Goal: Task Accomplishment & Management: Complete application form

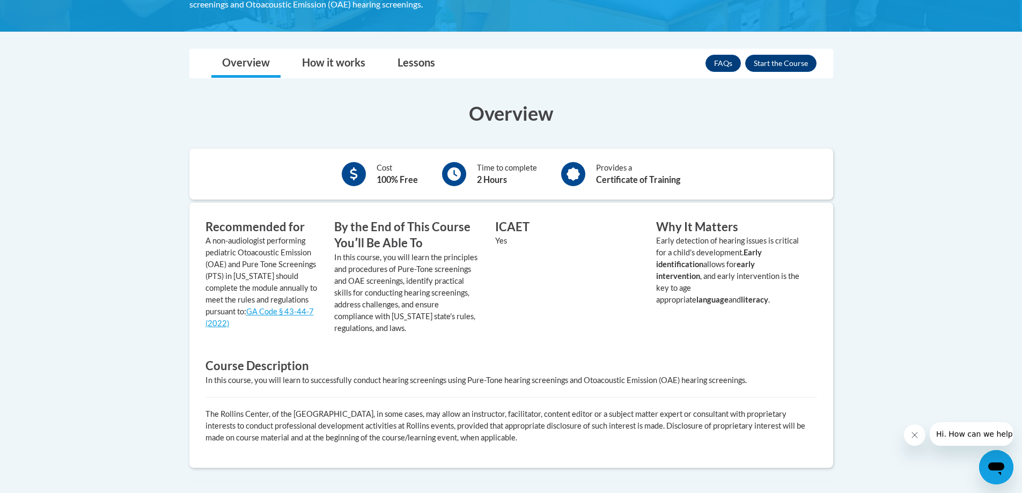
scroll to position [161, 0]
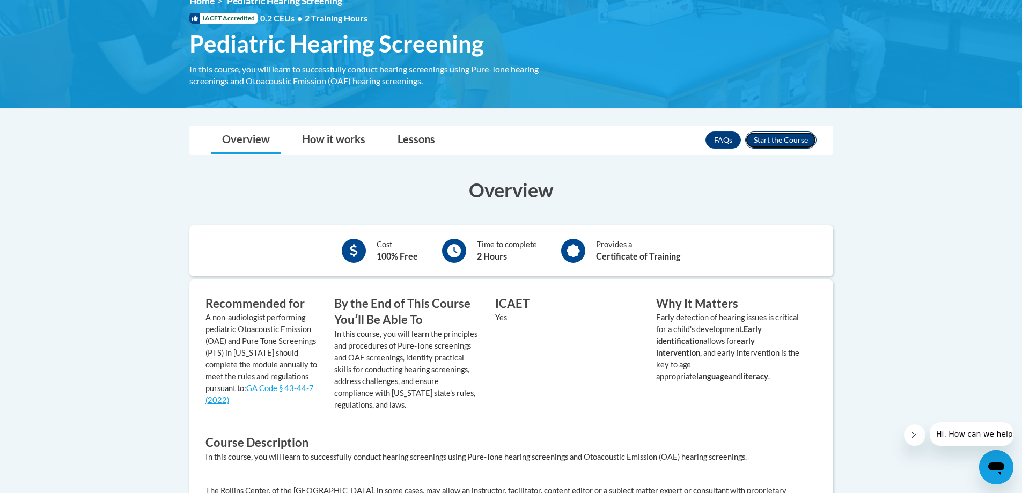
click at [786, 146] on button "Enroll" at bounding box center [780, 139] width 71 height 17
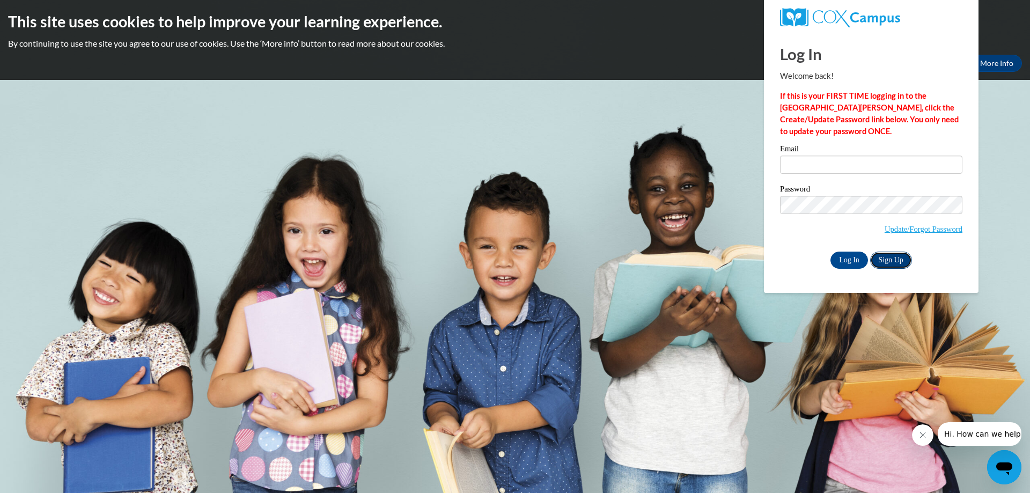
click at [903, 260] on link "Sign Up" at bounding box center [891, 260] width 42 height 17
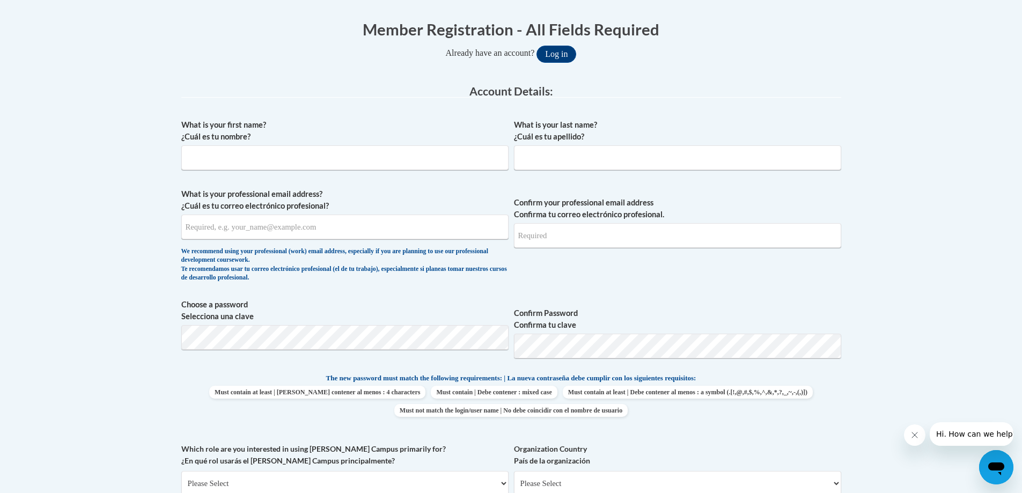
scroll to position [215, 0]
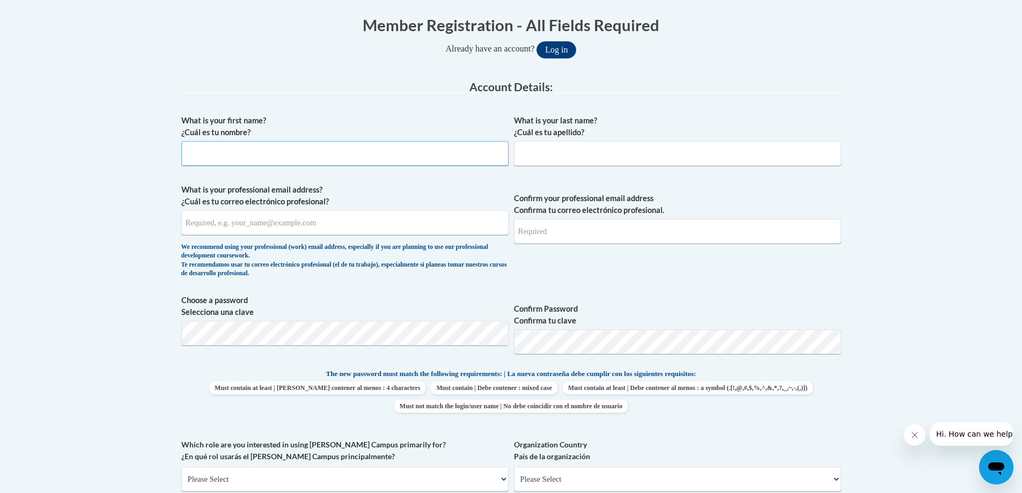
click at [256, 157] on input "What is your first name? ¿Cuál es tu nombre?" at bounding box center [344, 153] width 327 height 25
type input "[PERSON_NAME]"
click at [557, 157] on input "What is your last name? ¿Cuál es tu apellido?" at bounding box center [677, 153] width 327 height 25
type input "Ikoma"
click at [217, 233] on input "What is your professional email address? ¿Cuál es tu correo electrónico profesi…" at bounding box center [344, 222] width 327 height 25
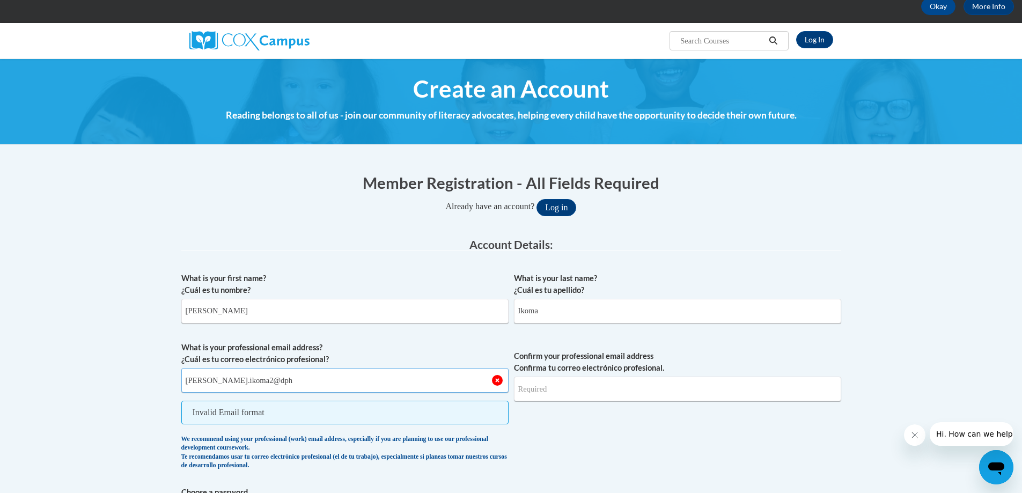
scroll to position [0, 0]
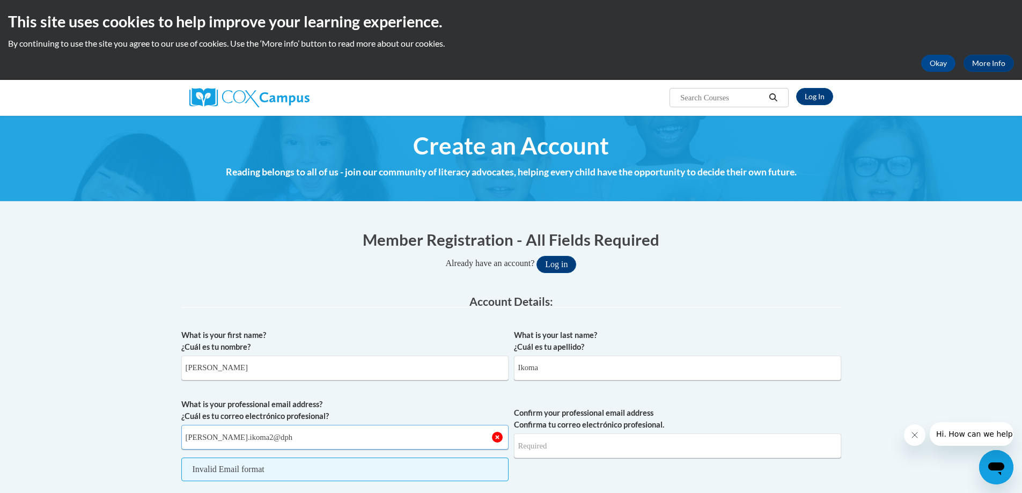
type input "[PERSON_NAME].ikoma2@dph"
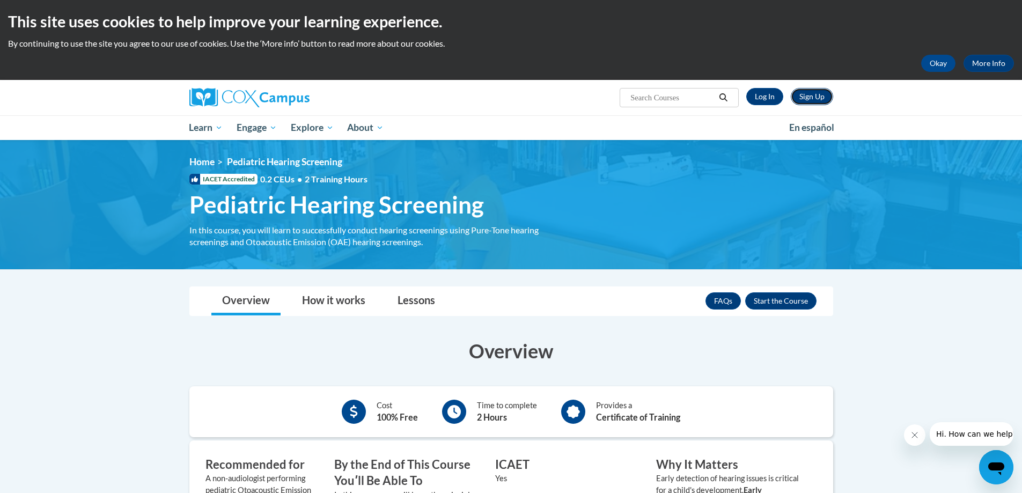
click at [814, 99] on link "Sign Up" at bounding box center [812, 96] width 42 height 17
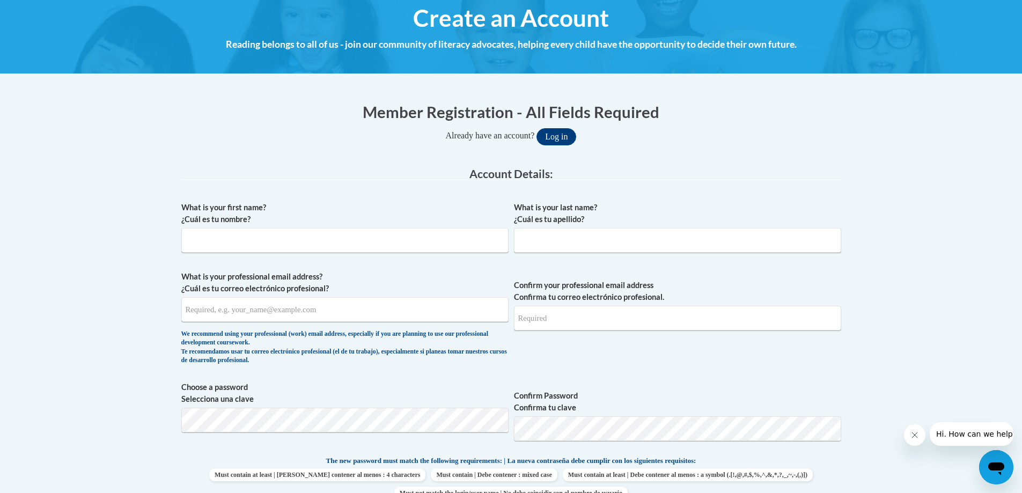
scroll to position [107, 0]
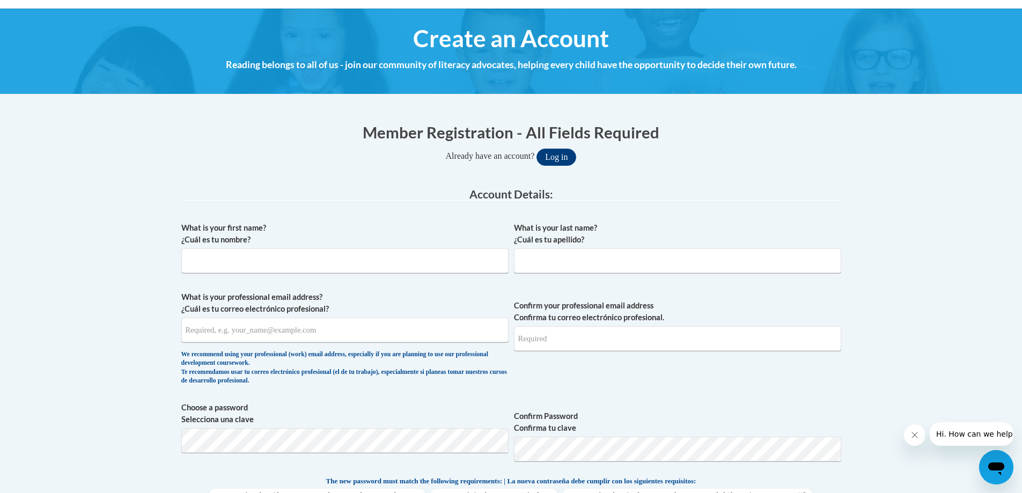
click at [317, 273] on div "What is your first name? ¿Cuál es tu nombre?" at bounding box center [344, 251] width 327 height 59
click at [315, 265] on input "What is your first name? ¿Cuál es tu nombre?" at bounding box center [344, 260] width 327 height 25
type input "n"
type input "Noella"
click at [532, 260] on input "What is your last name? ¿Cuál es tu apellido?" at bounding box center [677, 260] width 327 height 25
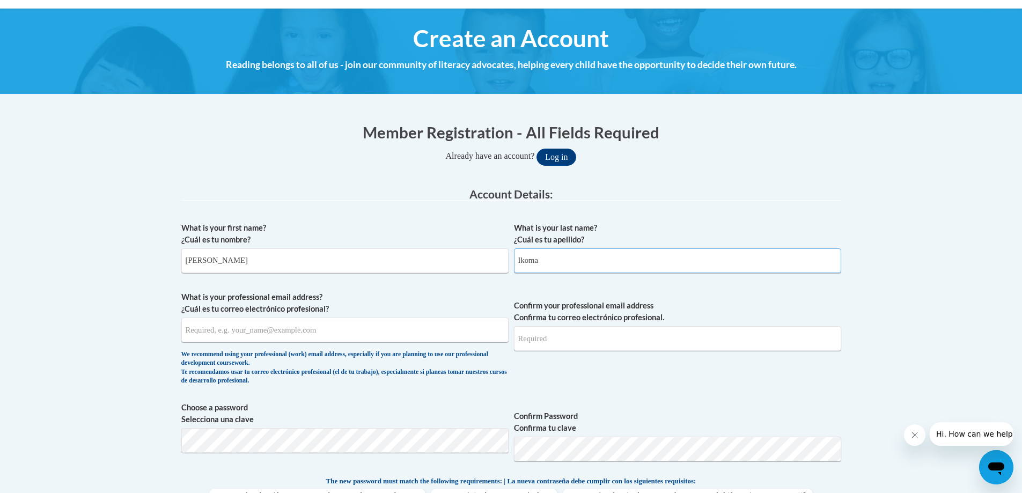
type input "Ikoma"
click at [291, 337] on input "What is your professional email address? ¿Cuál es tu correo electrónico profesi…" at bounding box center [344, 330] width 327 height 25
type input "noella.ikoma2@dph.ga.gov"
click at [587, 339] on input "Confirm your professional email address Confirma tu correo electrónico profesio…" at bounding box center [677, 338] width 327 height 25
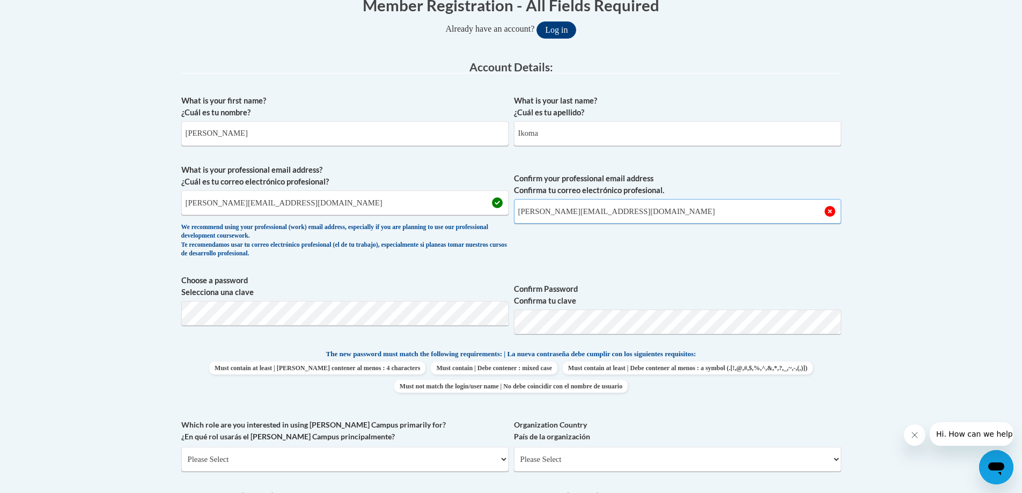
scroll to position [322, 0]
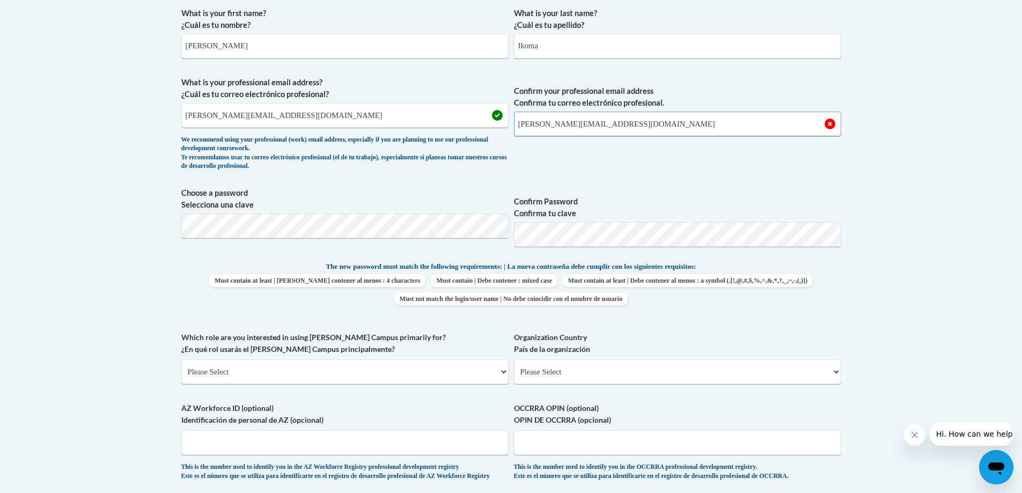
type input "noella.ikoma2@dph.ga.gov"
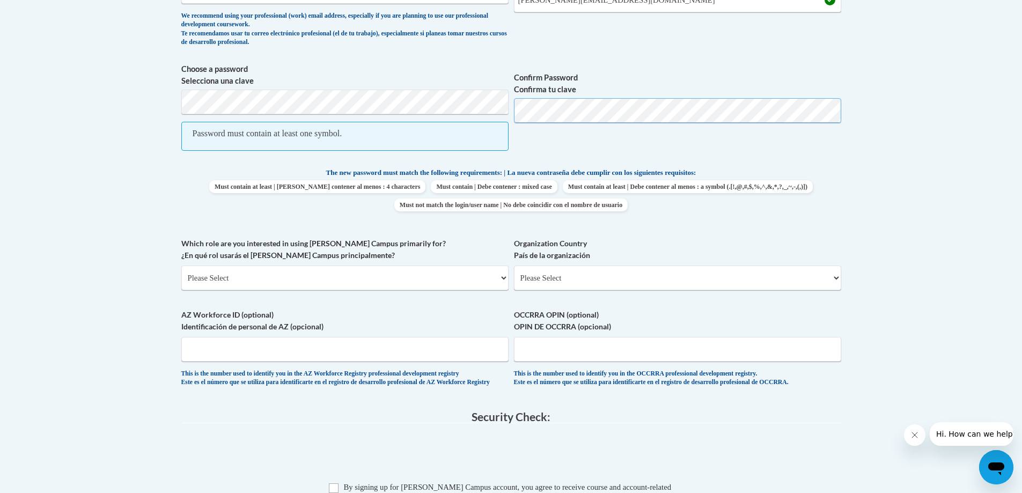
scroll to position [429, 0]
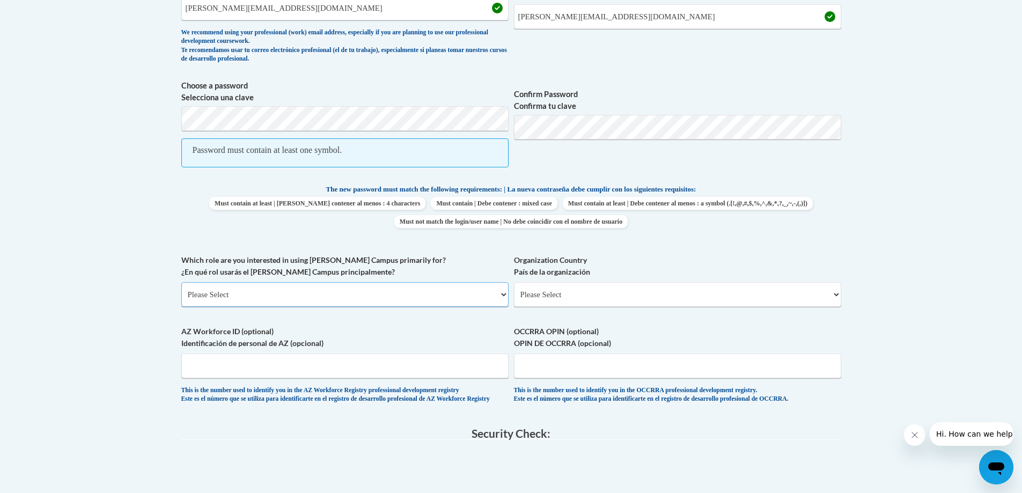
click at [236, 293] on select "Please Select College/University | Colegio/Universidad Community/Nonprofit Part…" at bounding box center [344, 294] width 327 height 25
select select "dc7172d6-9229-4d8e-ba4e-8a66fb6d7019"
click at [181, 282] on select "Please Select College/University | Colegio/Universidad Community/Nonprofit Part…" at bounding box center [344, 294] width 327 height 25
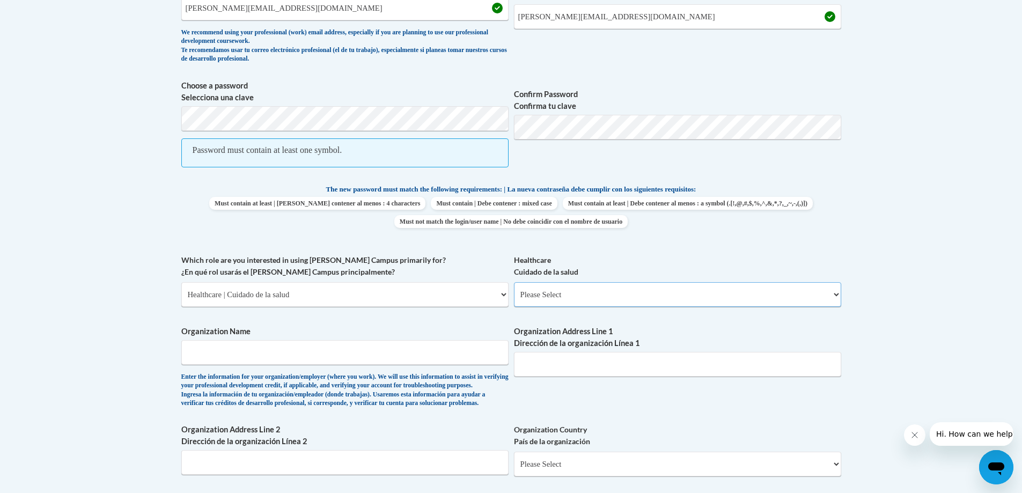
click at [834, 295] on select "Please Select Clinical Education | Educación clinica Executive Leadership | Líd…" at bounding box center [677, 294] width 327 height 25
select select "ec7581ce-cea7-4426-80e7-2f9e4616bd2c"
click at [514, 282] on select "Please Select Clinical Education | Educación clinica Executive Leadership | Líd…" at bounding box center [677, 294] width 327 height 25
click at [497, 349] on input "Organization Name" at bounding box center [344, 352] width 327 height 25
type input "Dekalb Public Health"
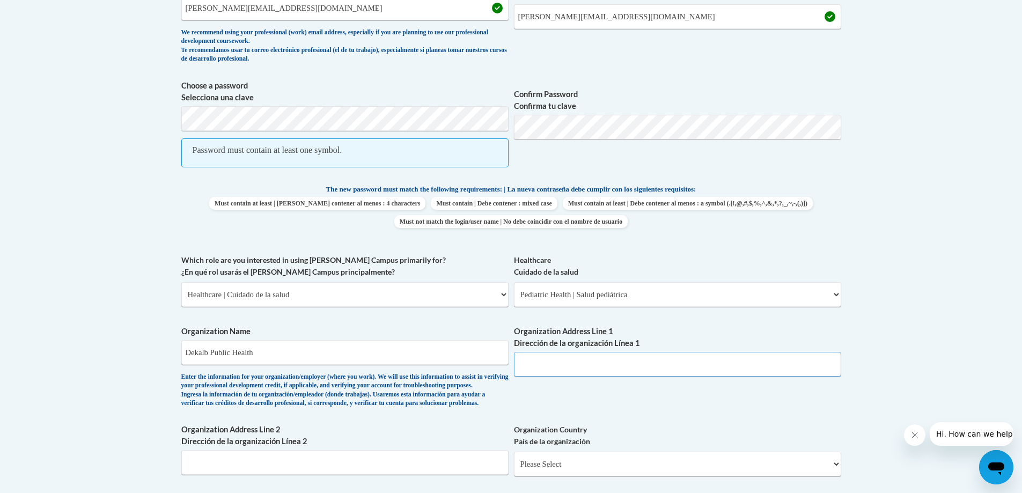
click at [589, 366] on input "Organization Address Line 1 Dirección de la organización Línea 1" at bounding box center [677, 364] width 327 height 25
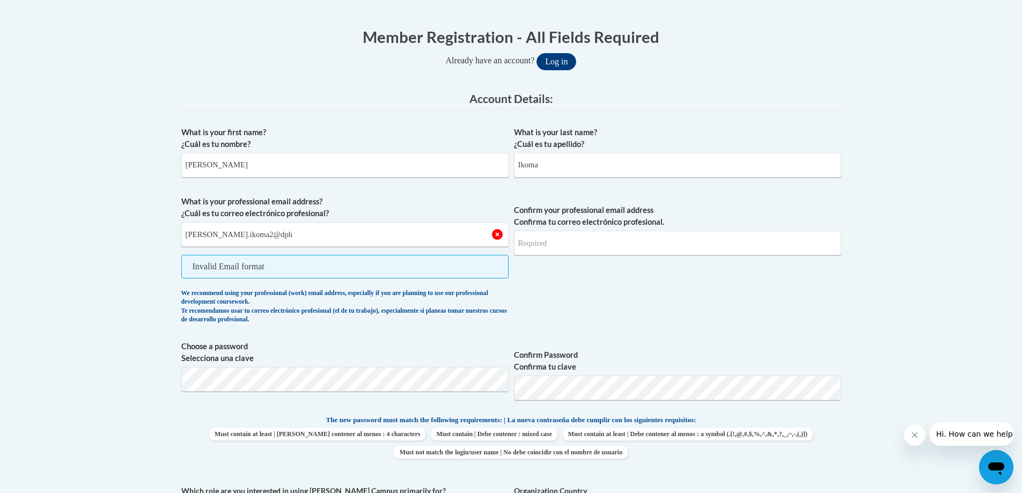
scroll to position [161, 0]
